Goal: Task Accomplishment & Management: Use online tool/utility

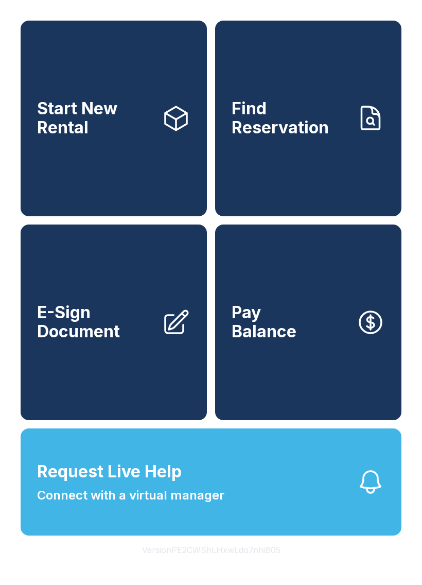
click at [306, 126] on span "Find Reservation" at bounding box center [290, 118] width 116 height 38
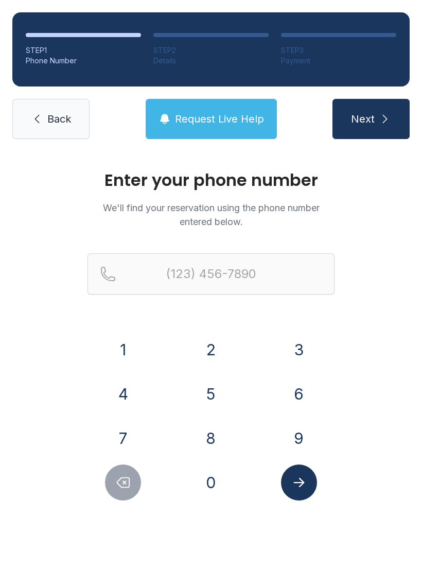
click at [293, 442] on button "9" at bounding box center [299, 438] width 36 height 36
click at [220, 474] on button "0" at bounding box center [211, 482] width 36 height 36
click at [297, 440] on button "9" at bounding box center [299, 438] width 36 height 36
click at [297, 359] on button "3" at bounding box center [299, 349] width 36 height 36
click at [227, 484] on button "0" at bounding box center [211, 482] width 36 height 36
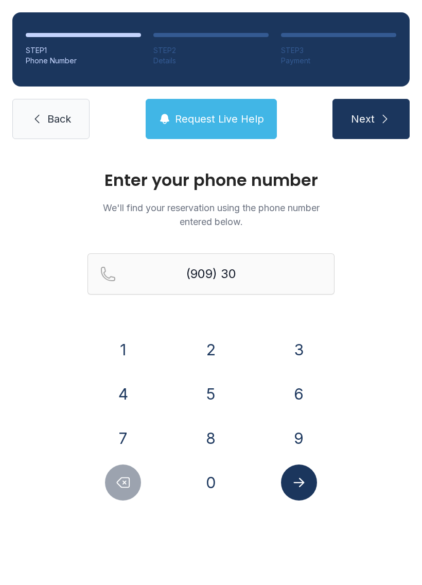
click at [137, 344] on button "1" at bounding box center [123, 349] width 36 height 36
click at [206, 337] on button "2" at bounding box center [211, 349] width 36 height 36
click at [296, 382] on button "6" at bounding box center [299, 394] width 36 height 36
click at [134, 436] on button "7" at bounding box center [123, 438] width 36 height 36
click at [309, 432] on button "9" at bounding box center [299, 438] width 36 height 36
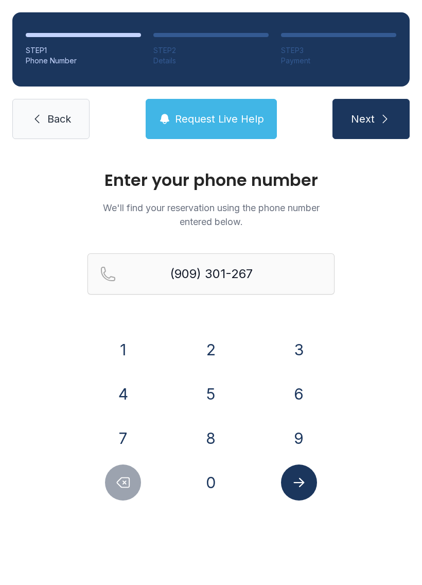
type input "[PHONE_NUMBER]"
click at [302, 472] on button "Submit lookup form" at bounding box center [299, 482] width 36 height 36
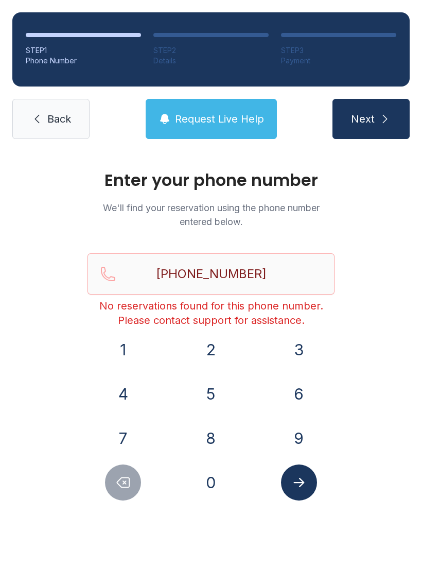
click at [63, 128] on link "Back" at bounding box center [50, 119] width 77 height 40
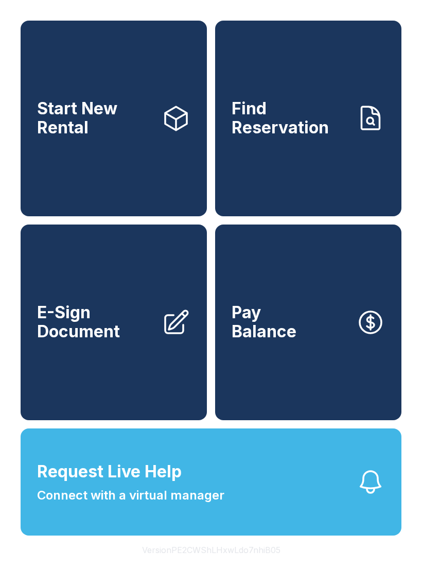
click at [287, 341] on span "Pay Balance" at bounding box center [264, 322] width 65 height 38
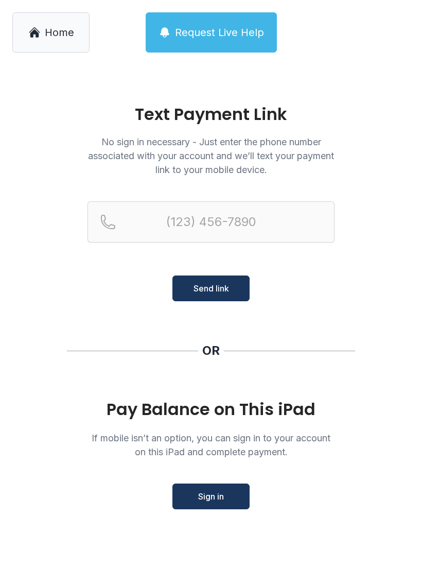
click at [54, 27] on span "Home" at bounding box center [59, 32] width 29 height 14
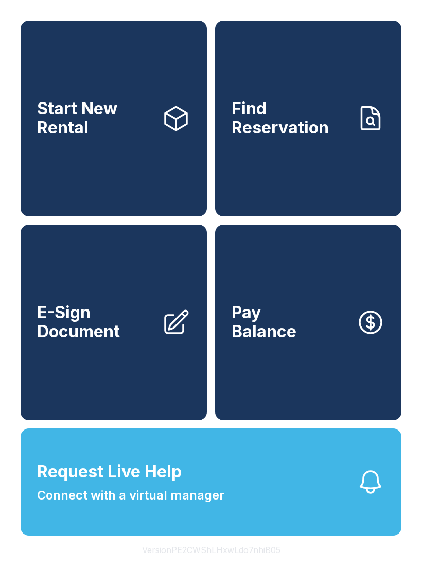
click at [94, 341] on span "E-Sign Document" at bounding box center [95, 322] width 116 height 38
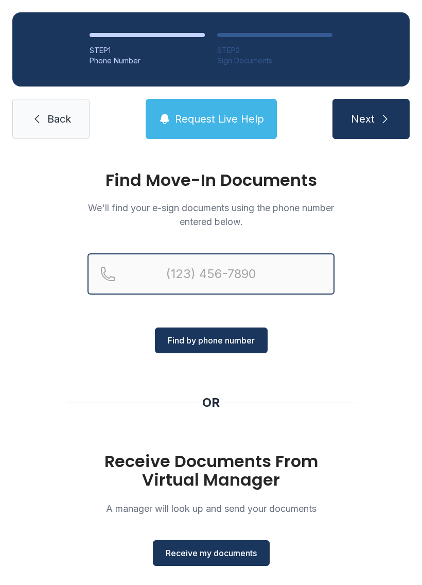
click at [245, 266] on input "Reservation phone number" at bounding box center [210, 273] width 247 height 41
type input "[PHONE_NUMBER]"
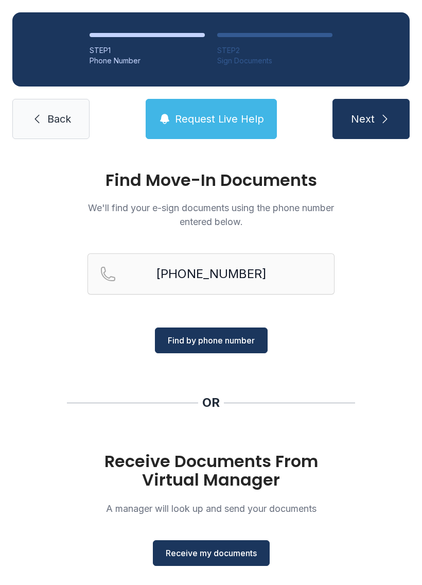
click at [230, 334] on span "Find by phone number" at bounding box center [211, 340] width 87 height 12
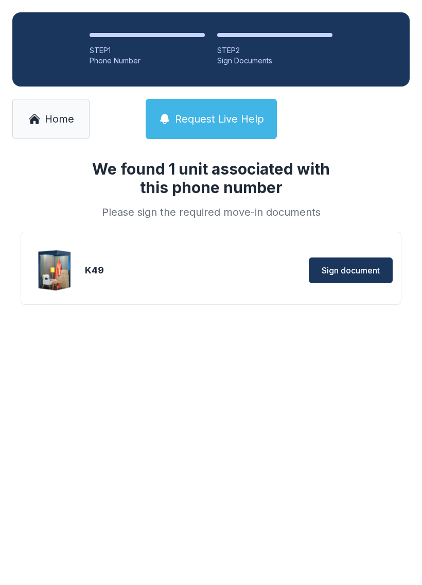
click at [352, 266] on span "Sign document" at bounding box center [351, 270] width 58 height 12
click at [51, 110] on link "Home" at bounding box center [50, 119] width 77 height 40
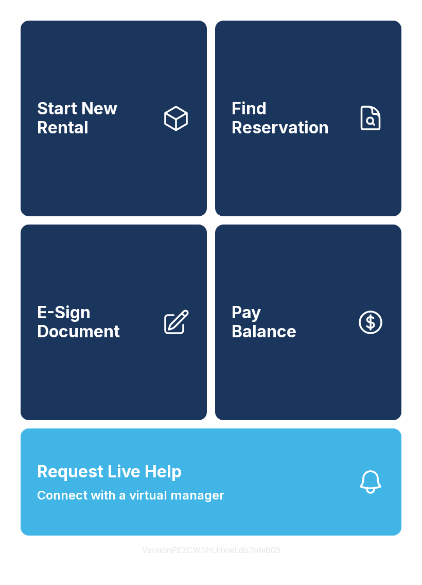
click at [240, 564] on button "Version PE2CWShLHxwLdo7nhiB05" at bounding box center [211, 549] width 155 height 29
